Goal: Information Seeking & Learning: Learn about a topic

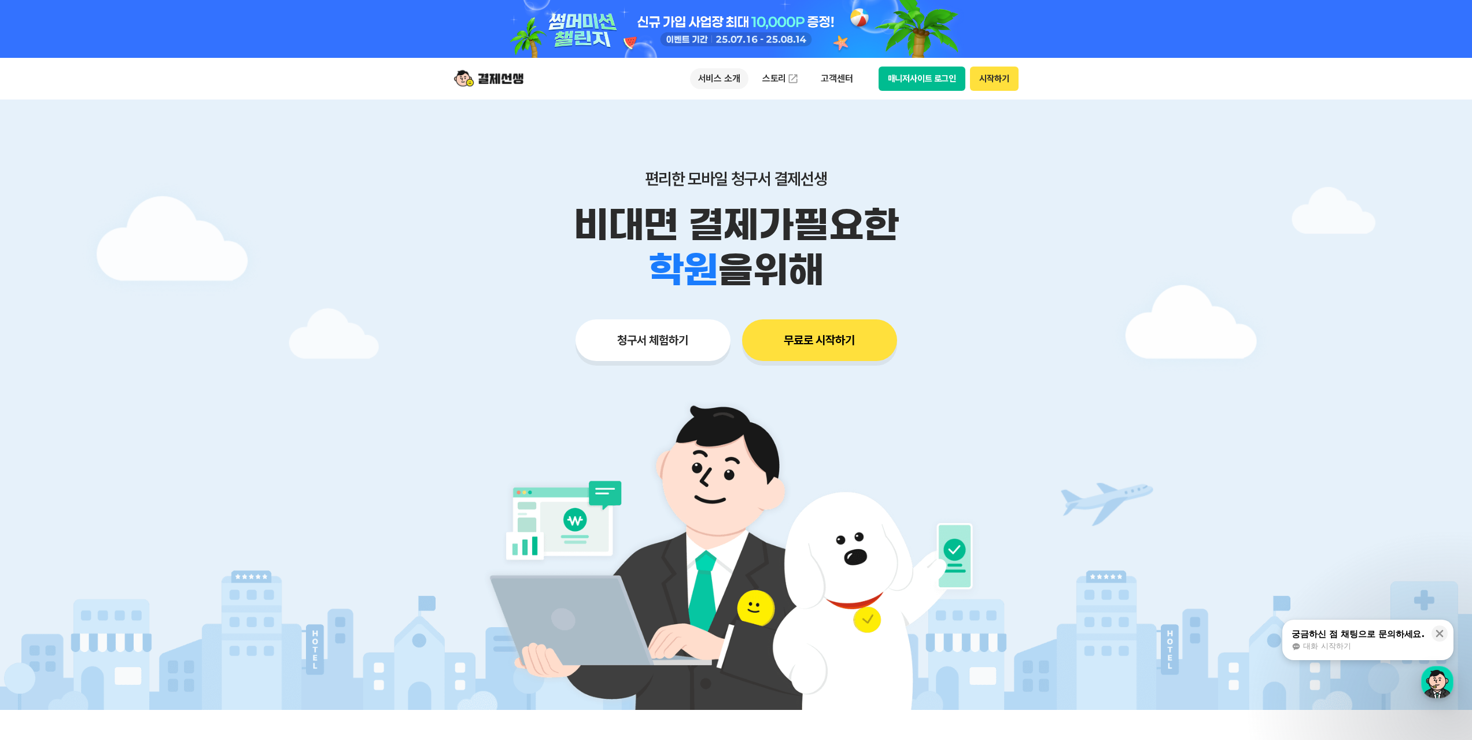
click at [721, 74] on p "서비스 소개" at bounding box center [719, 78] width 58 height 21
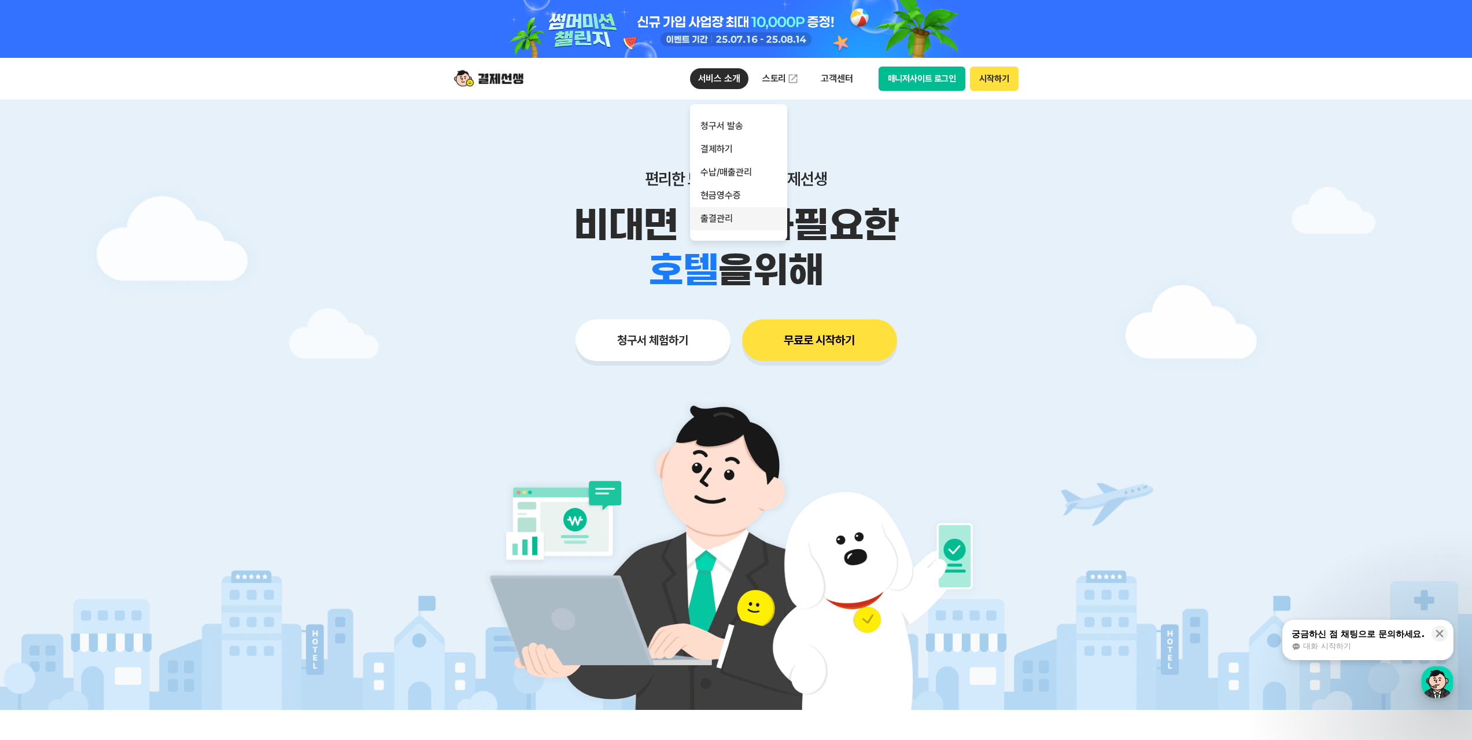
click at [728, 225] on link "출결관리" at bounding box center [738, 218] width 97 height 23
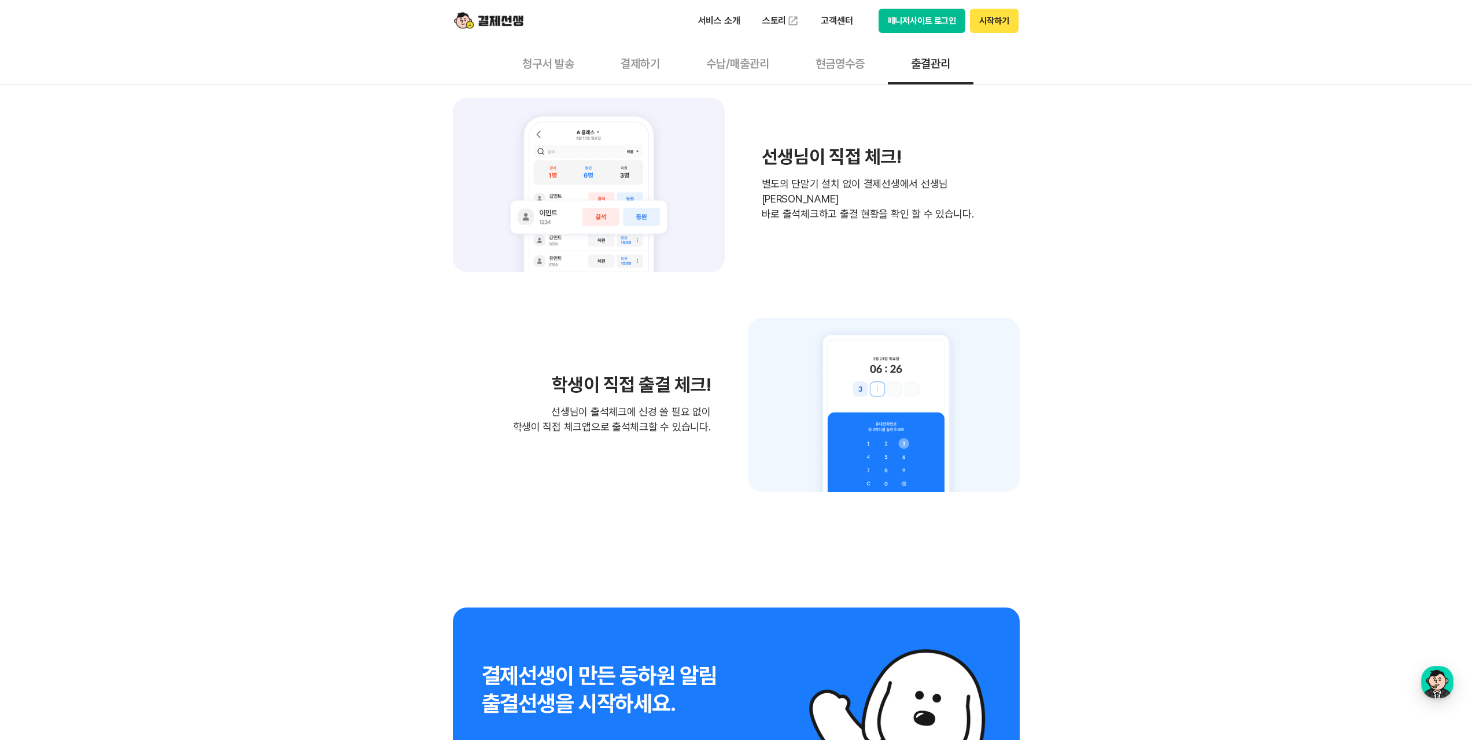
scroll to position [1661, 0]
